Goal: Task Accomplishment & Management: Manage account settings

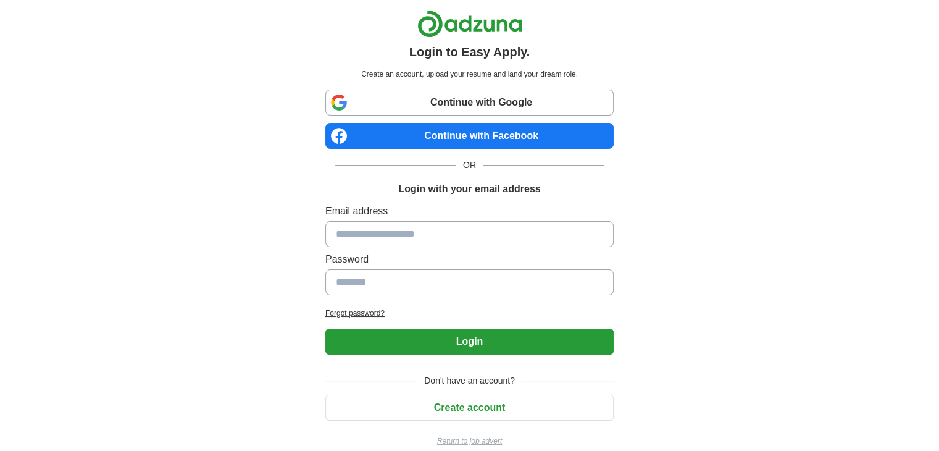
click at [467, 103] on link "Continue with Google" at bounding box center [469, 103] width 288 height 26
click at [464, 114] on link "Continue with Google" at bounding box center [469, 103] width 288 height 26
click at [427, 99] on link "Continue with Google" at bounding box center [469, 103] width 288 height 26
click at [482, 104] on link "Continue with Google" at bounding box center [469, 103] width 288 height 26
